Goal: Download file/media

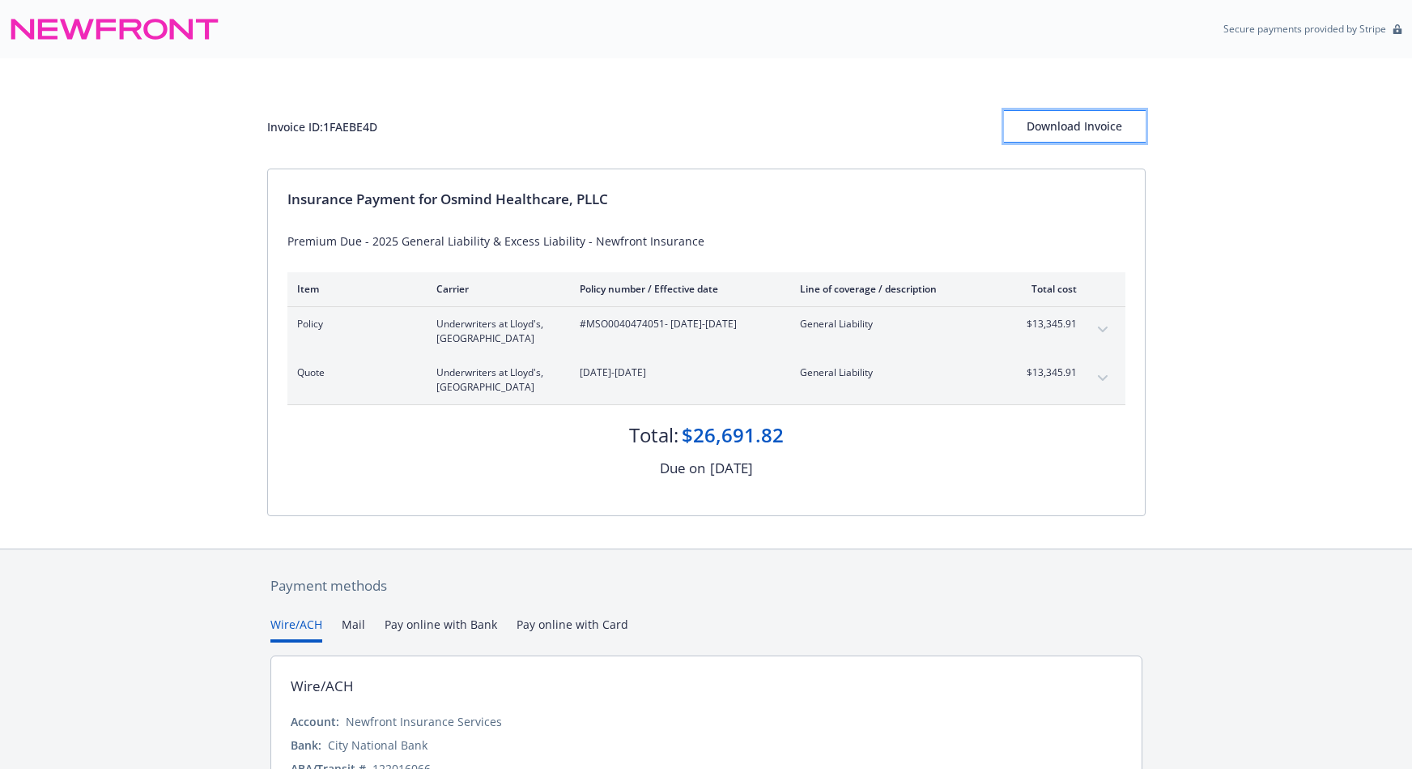
click at [1063, 126] on div "Download Invoice" at bounding box center [1075, 126] width 142 height 31
